Goal: Check status: Check status

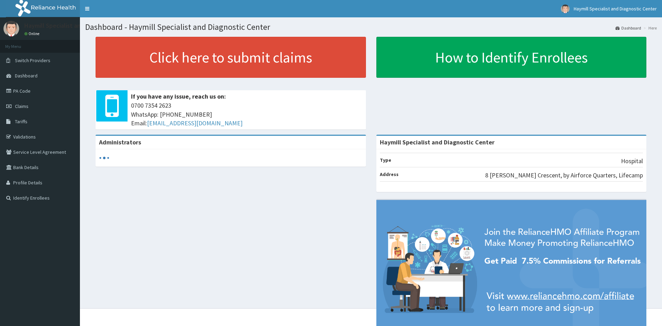
click at [27, 107] on span "Claims" at bounding box center [22, 106] width 14 height 6
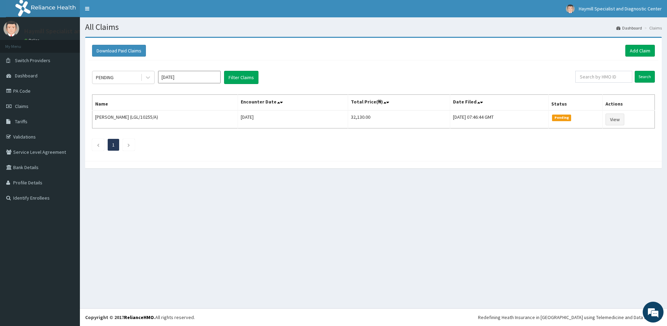
drag, startPoint x: 123, startPoint y: 75, endPoint x: 167, endPoint y: 87, distance: 44.9
click at [123, 75] on div "PENDING" at bounding box center [116, 77] width 48 height 11
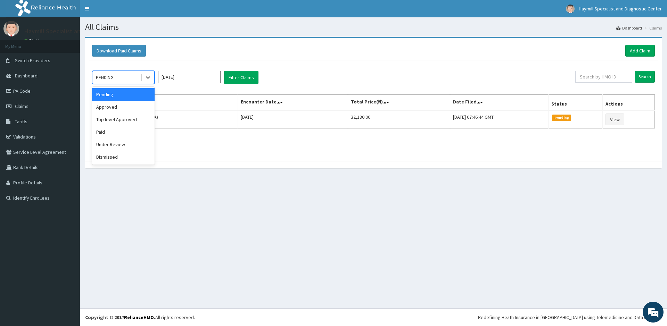
click at [191, 76] on input "[DATE]" at bounding box center [189, 77] width 63 height 13
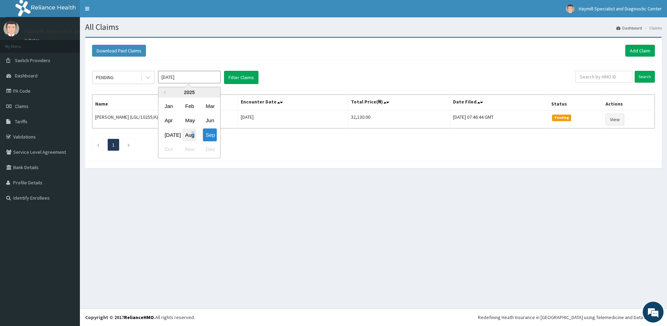
click at [193, 132] on div "Aug" at bounding box center [190, 135] width 14 height 13
type input "Aug 2025"
click at [238, 77] on button "Filter Claims" at bounding box center [241, 77] width 34 height 13
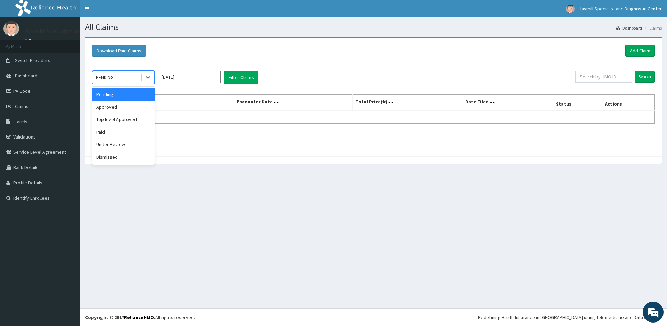
drag, startPoint x: 124, startPoint y: 79, endPoint x: 120, endPoint y: 78, distance: 4.1
click at [124, 79] on div "PENDING" at bounding box center [116, 77] width 48 height 11
click at [116, 106] on div "Approved" at bounding box center [123, 107] width 63 height 13
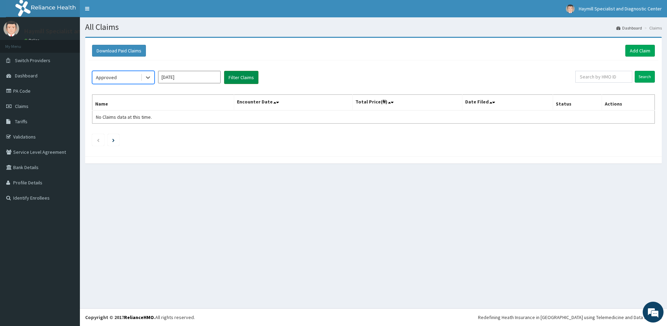
click at [234, 78] on button "Filter Claims" at bounding box center [241, 77] width 34 height 13
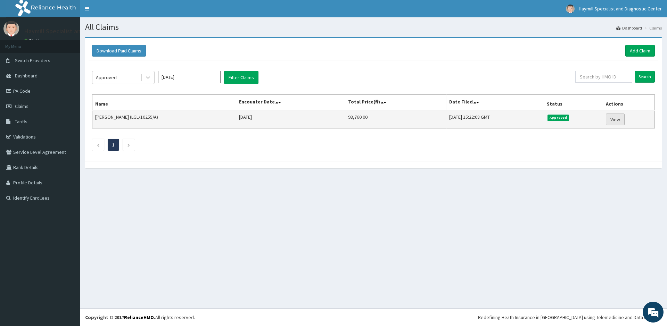
click at [618, 120] on link "View" at bounding box center [615, 120] width 19 height 12
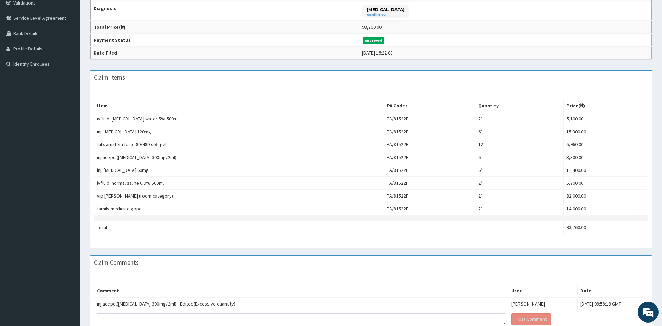
scroll to position [36, 0]
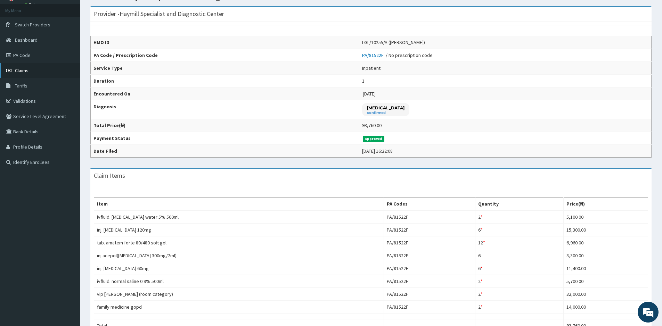
click at [46, 71] on link "Claims" at bounding box center [40, 70] width 80 height 15
